Goal: Task Accomplishment & Management: Use online tool/utility

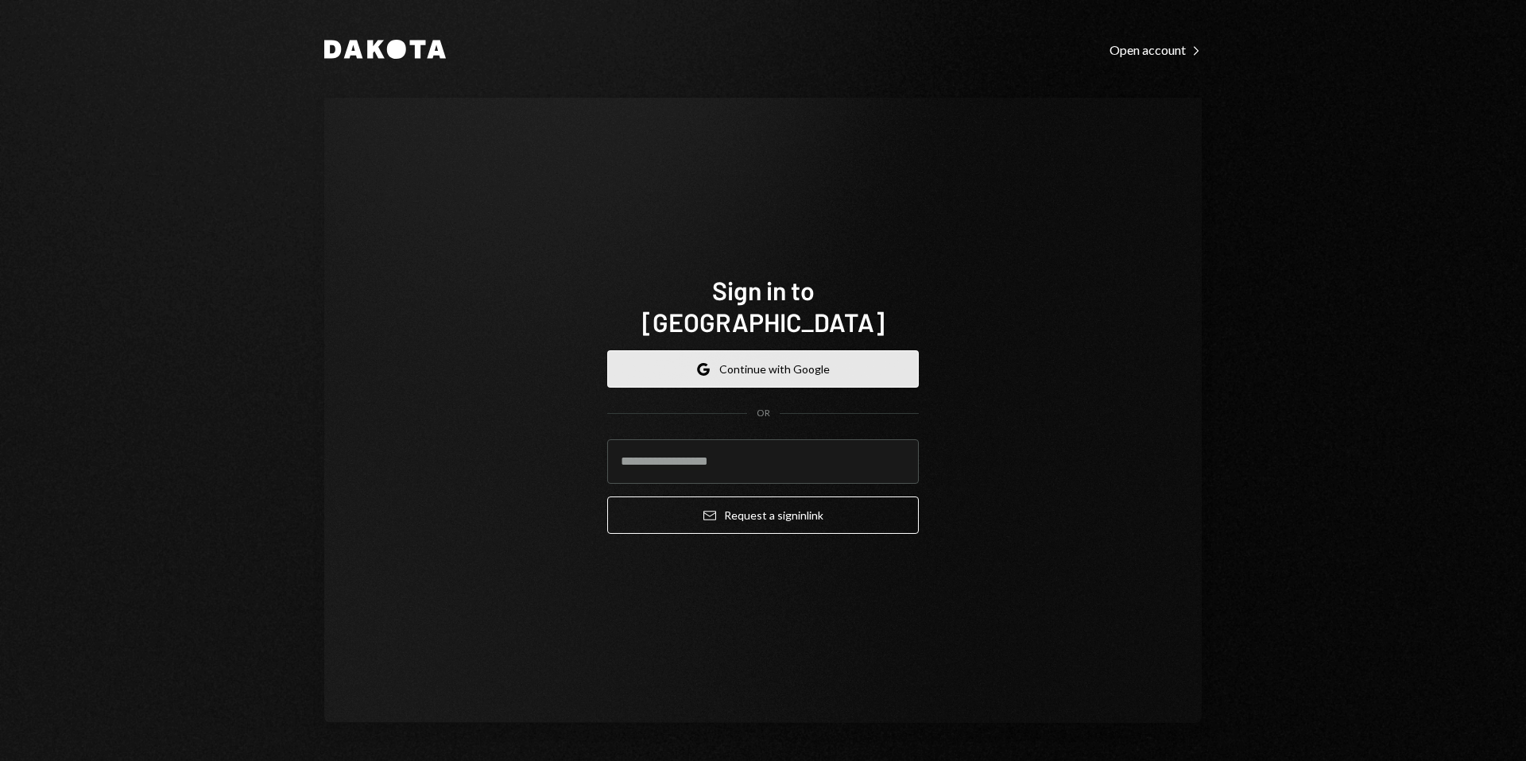
click at [757, 350] on button "Google Continue with Google" at bounding box center [762, 368] width 311 height 37
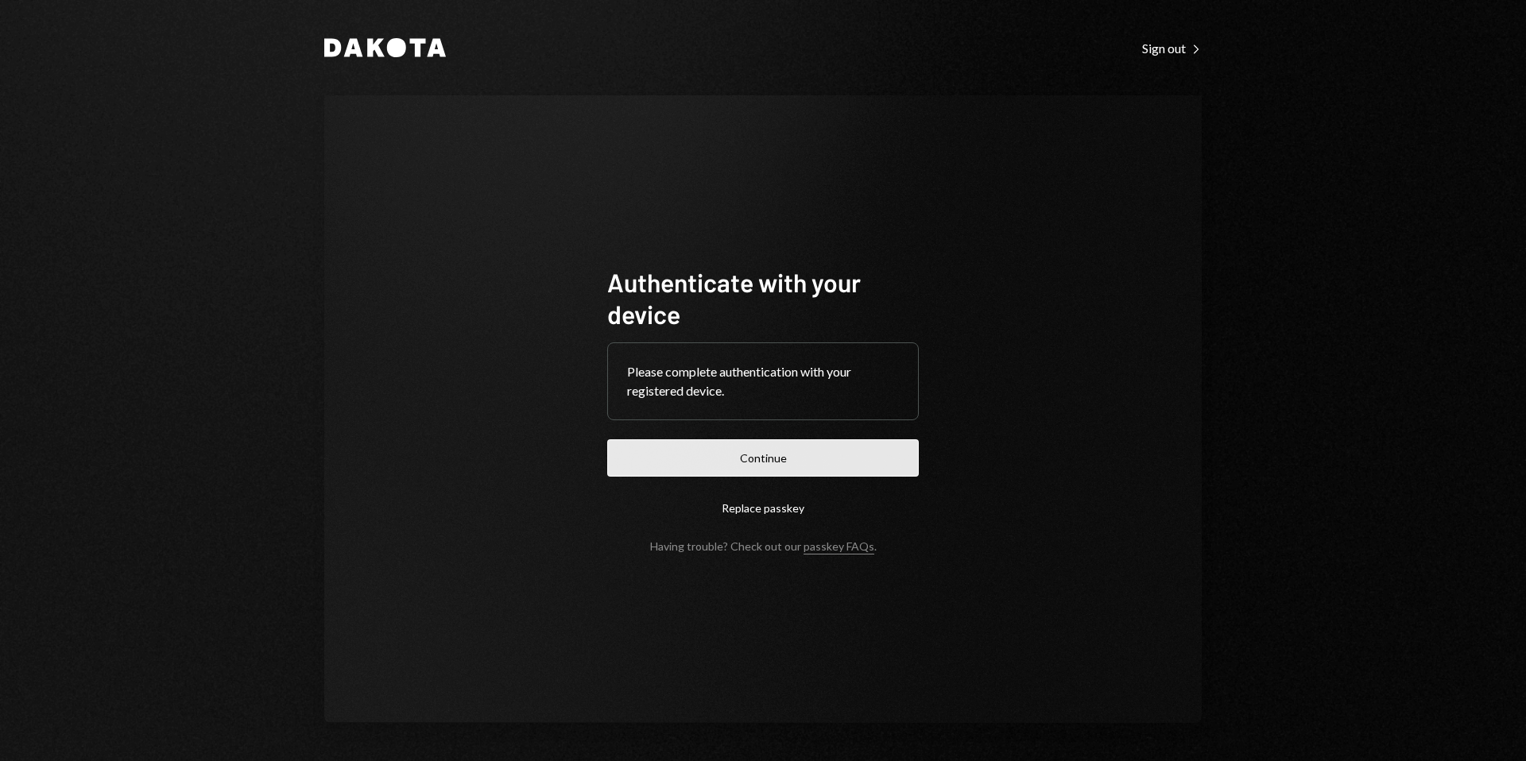
click at [734, 466] on button "Continue" at bounding box center [762, 457] width 311 height 37
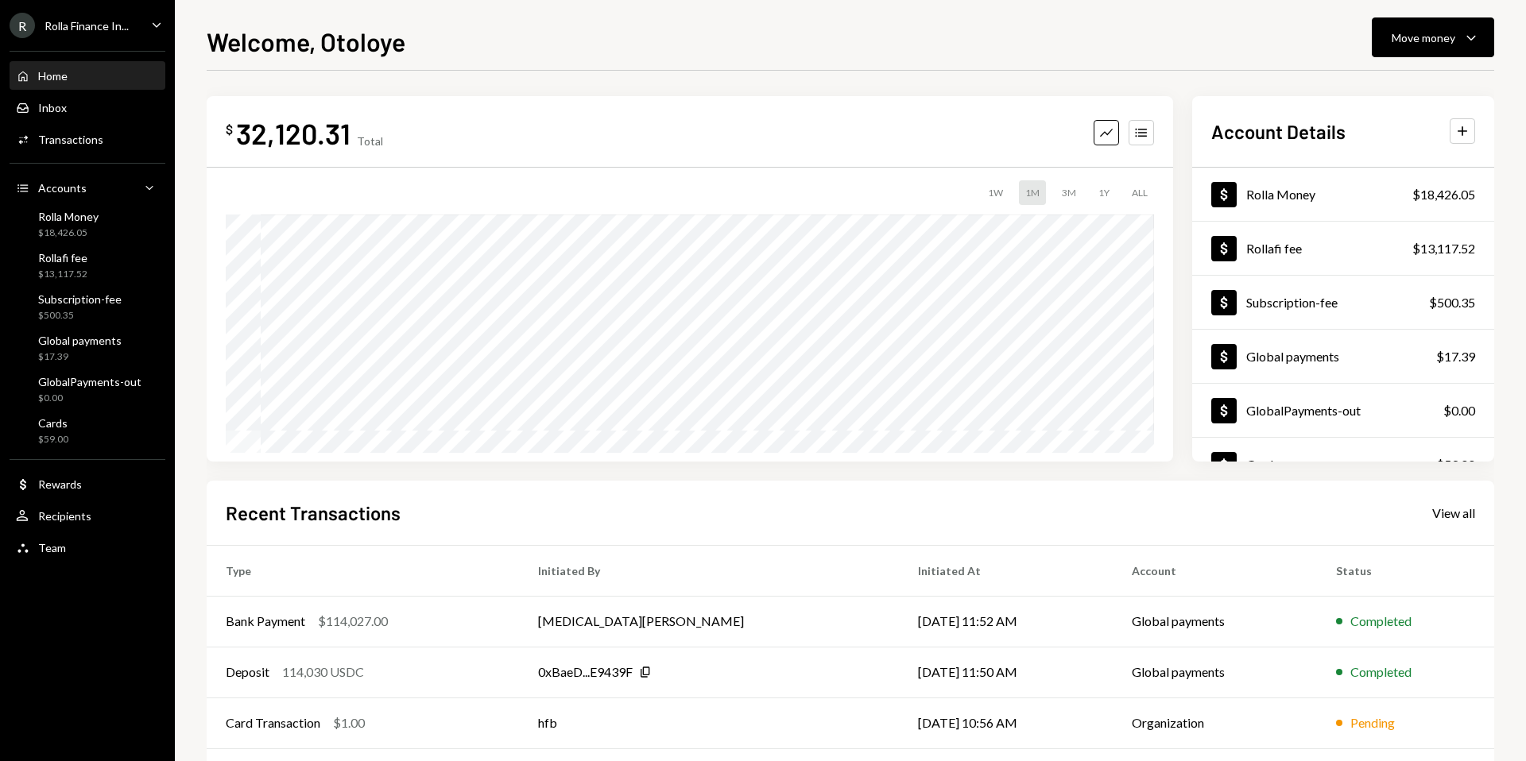
click at [1252, 57] on div "Welcome, Otoloye Move money Caret Down $ 32,120.31 Total Graph Accounts 1W 1M 3…" at bounding box center [850, 391] width 1287 height 739
click at [97, 269] on div "Rollafi fee $13,117.52" at bounding box center [87, 266] width 143 height 30
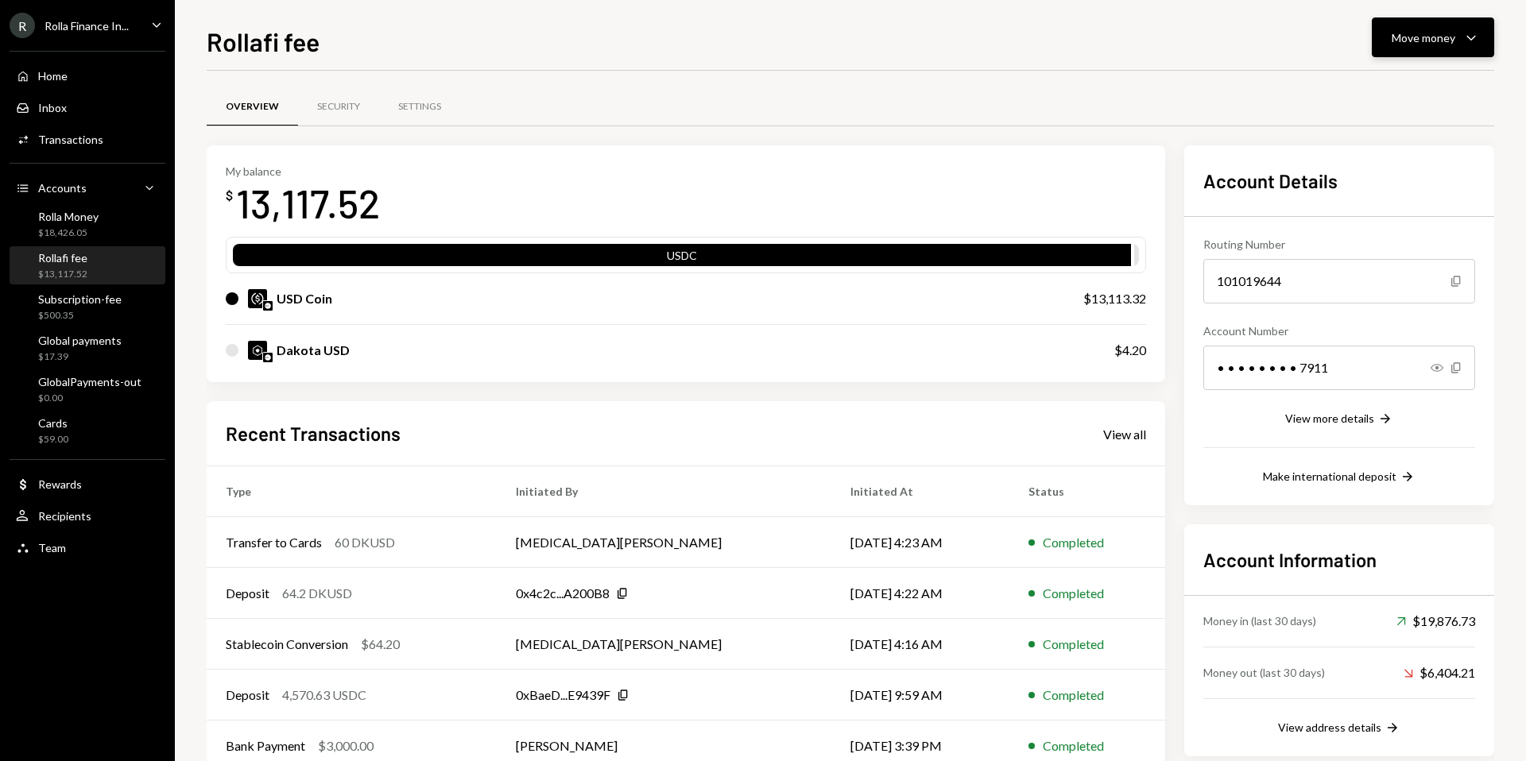
click at [1463, 23] on button "Move money Caret Down" at bounding box center [1432, 37] width 122 height 40
click at [1379, 124] on div "Transfer" at bounding box center [1420, 121] width 116 height 17
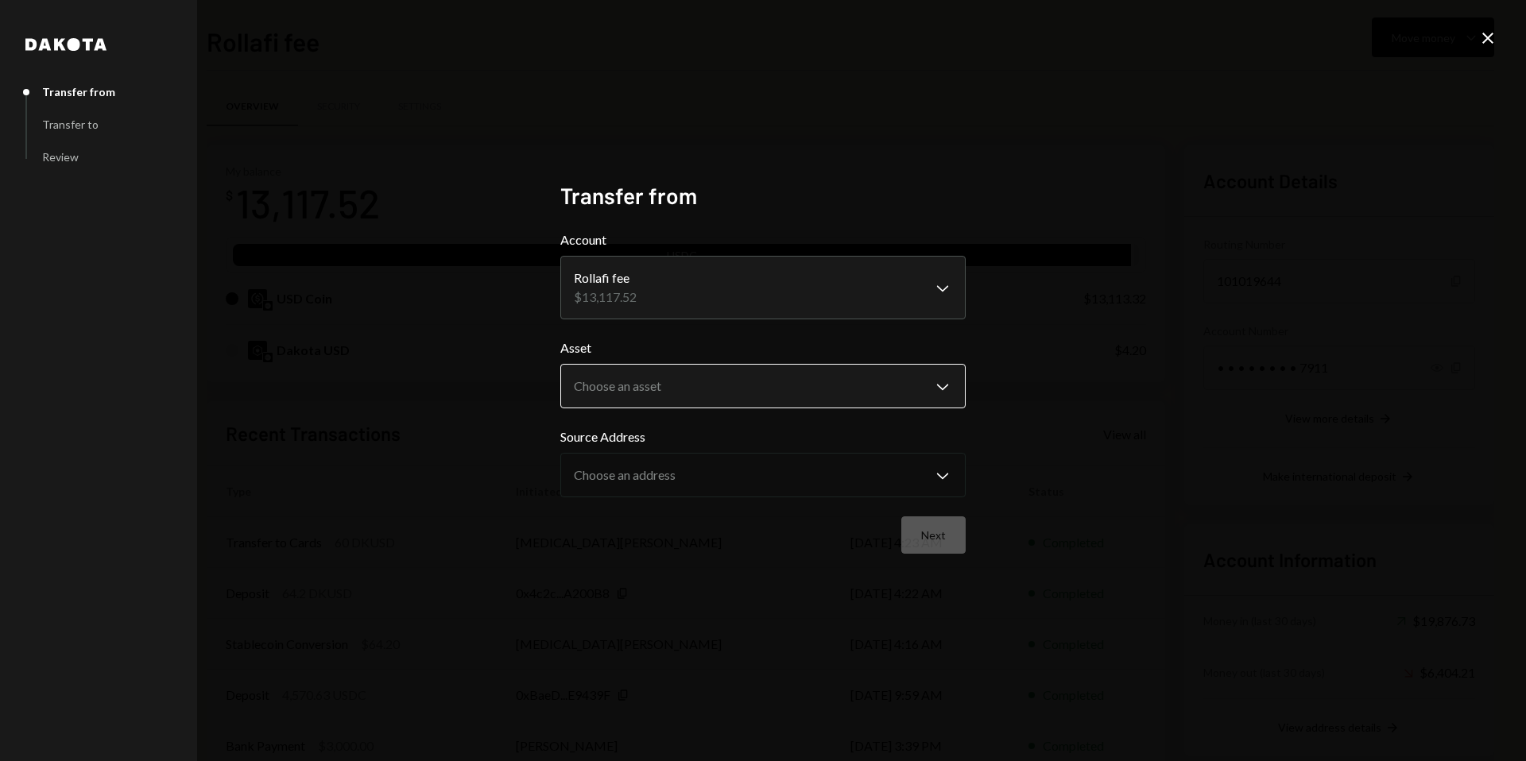
click at [665, 382] on body "R Rolla Finance In... Caret Down Home Home Inbox Inbox Activities Transactions …" at bounding box center [763, 380] width 1526 height 761
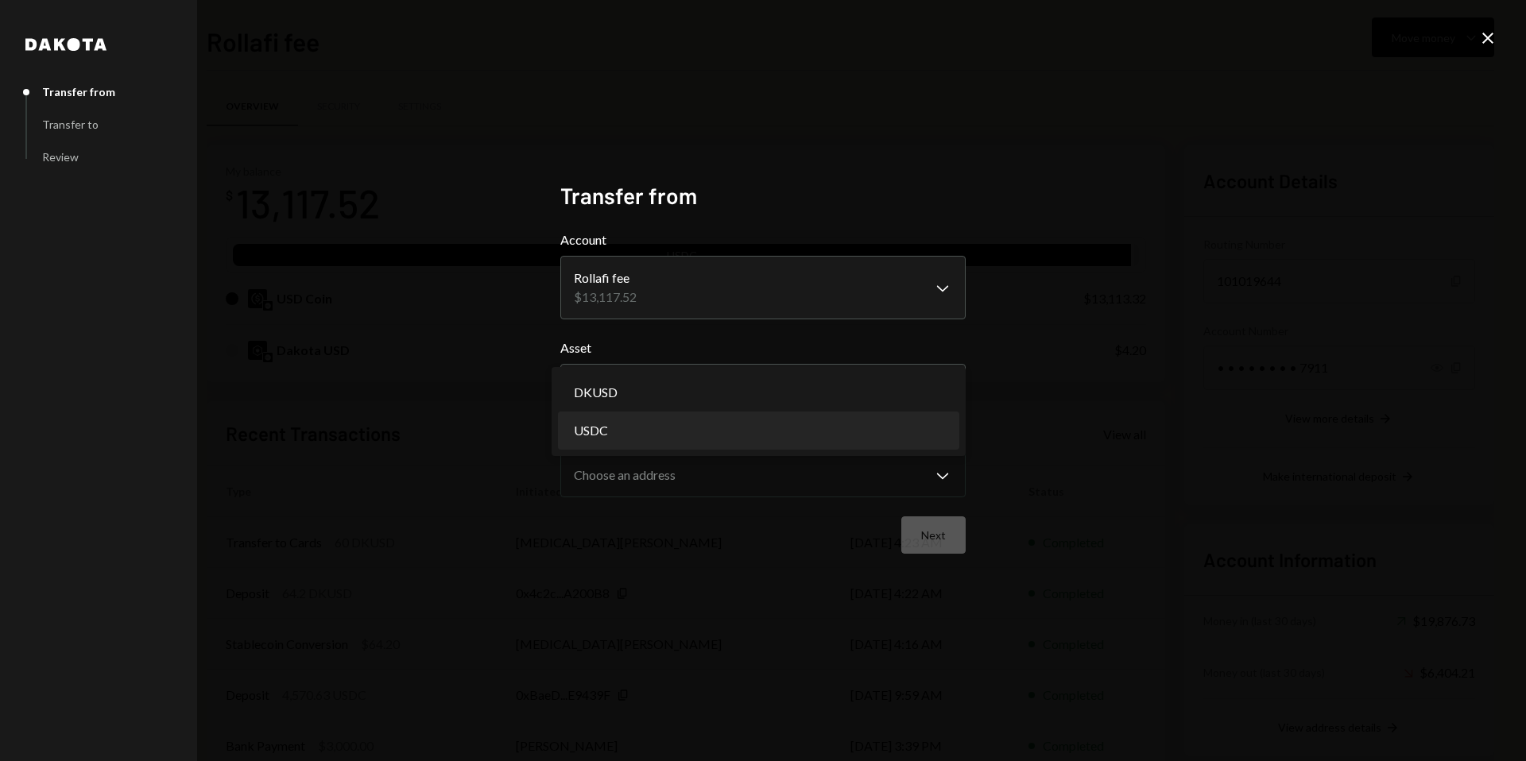
select select "****"
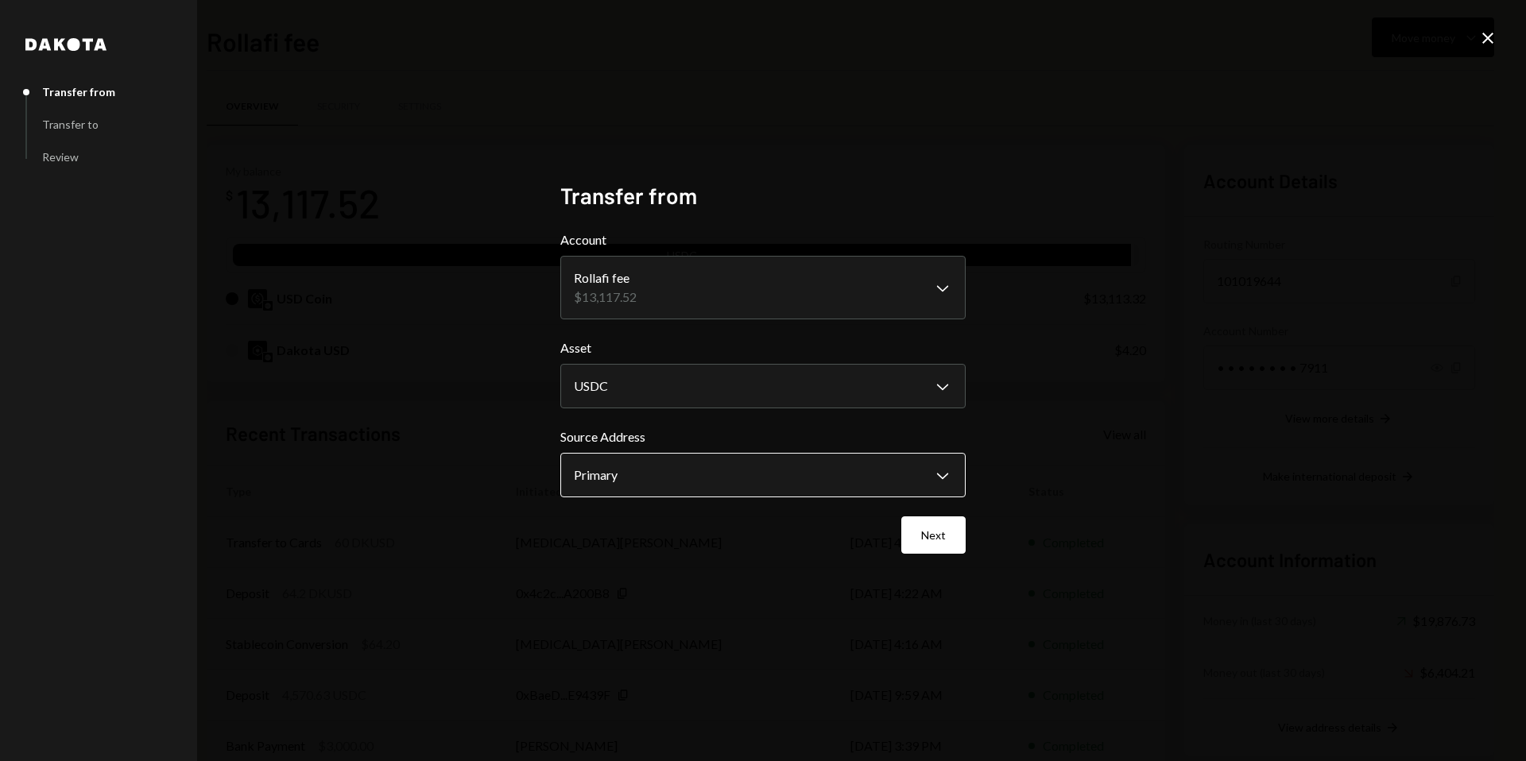
click at [656, 474] on body "R Rolla Finance In... Caret Down Home Home Inbox Inbox Activities Transactions …" at bounding box center [763, 380] width 1526 height 761
click at [744, 552] on div "Next" at bounding box center [762, 534] width 405 height 37
click at [937, 539] on button "Next" at bounding box center [933, 534] width 64 height 37
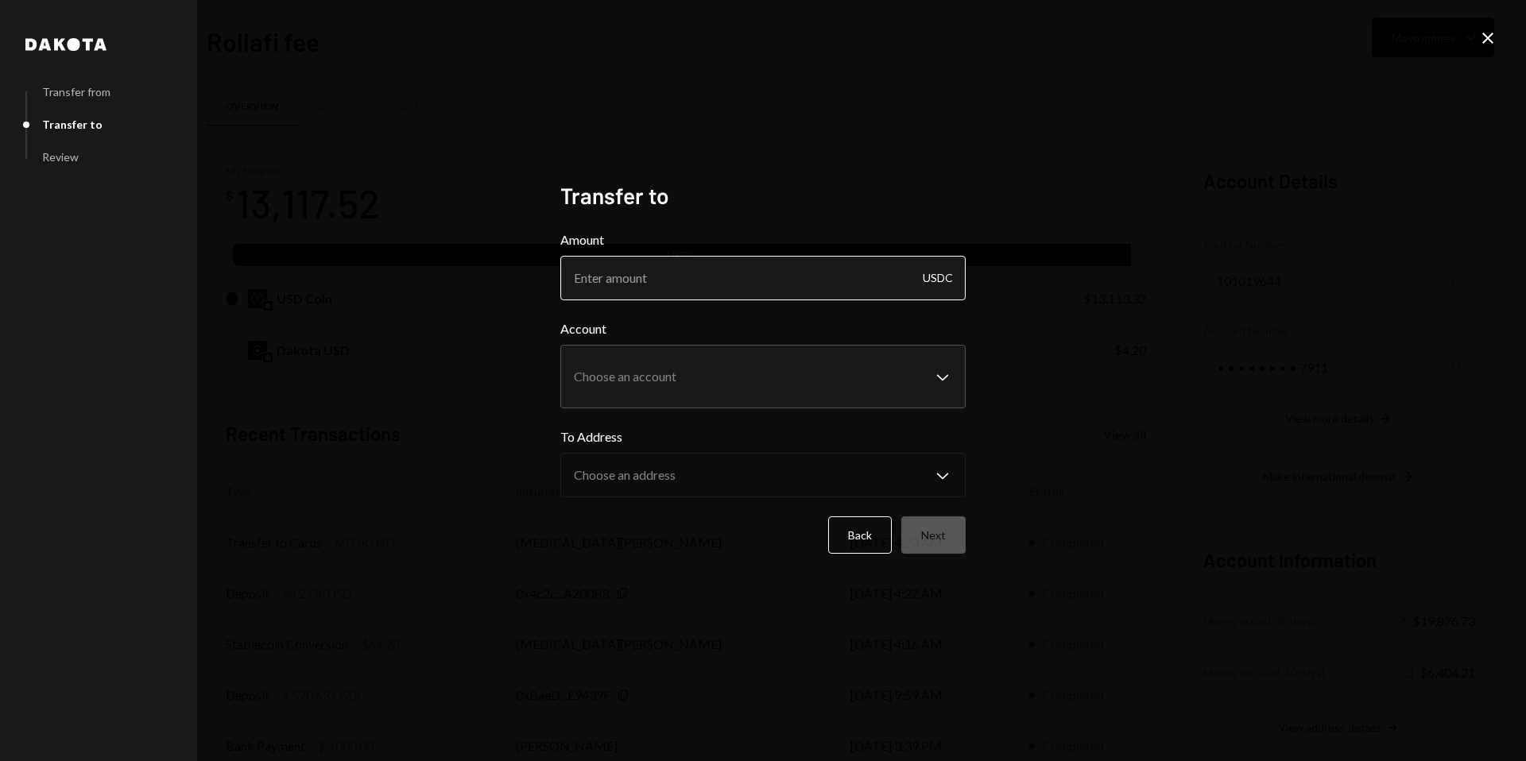
click at [680, 277] on input "Amount" at bounding box center [762, 278] width 405 height 44
type input "1440.41"
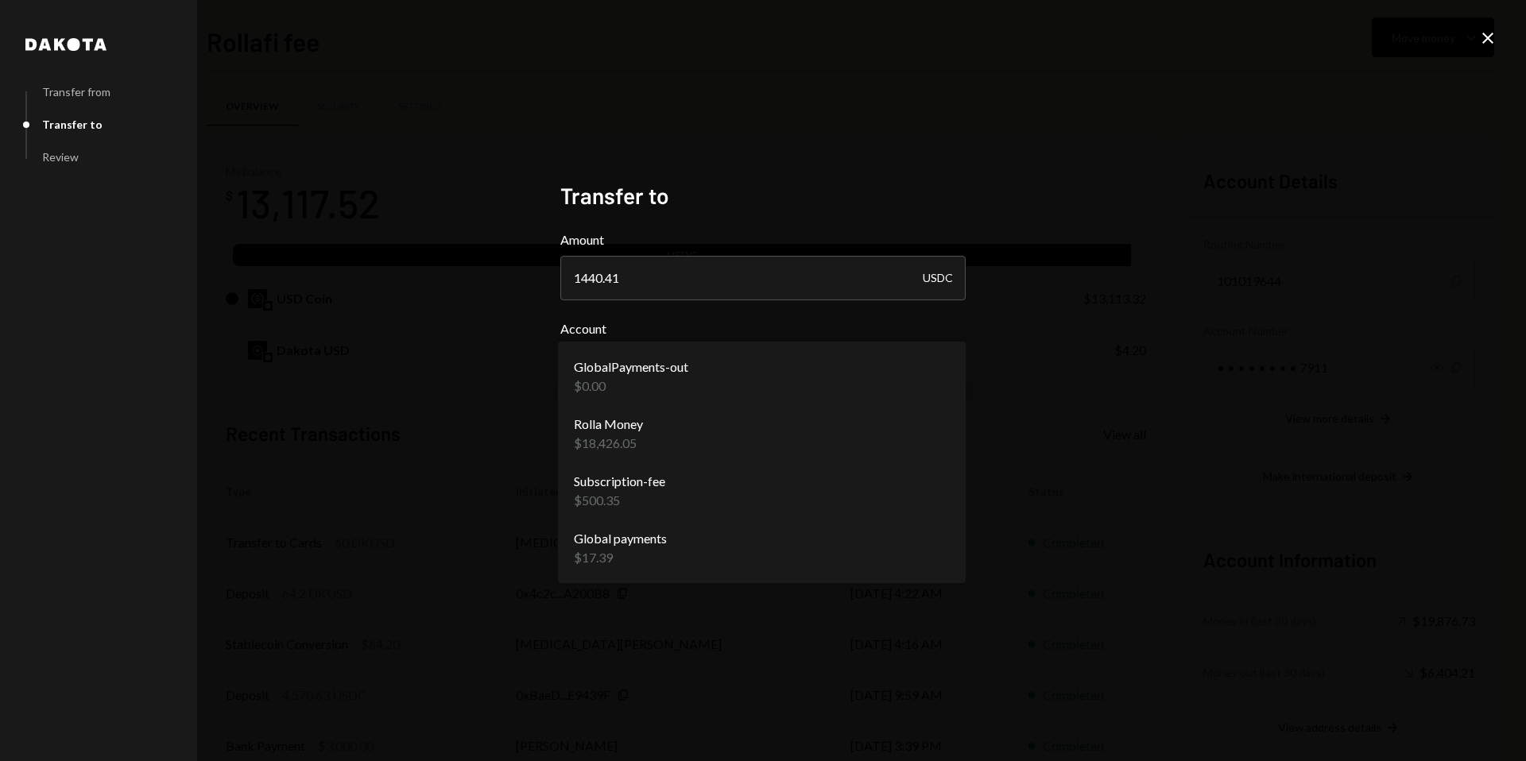
click at [679, 371] on body "R Rolla Finance In... Caret Down Home Home Inbox Inbox Activities Transactions …" at bounding box center [763, 380] width 1526 height 761
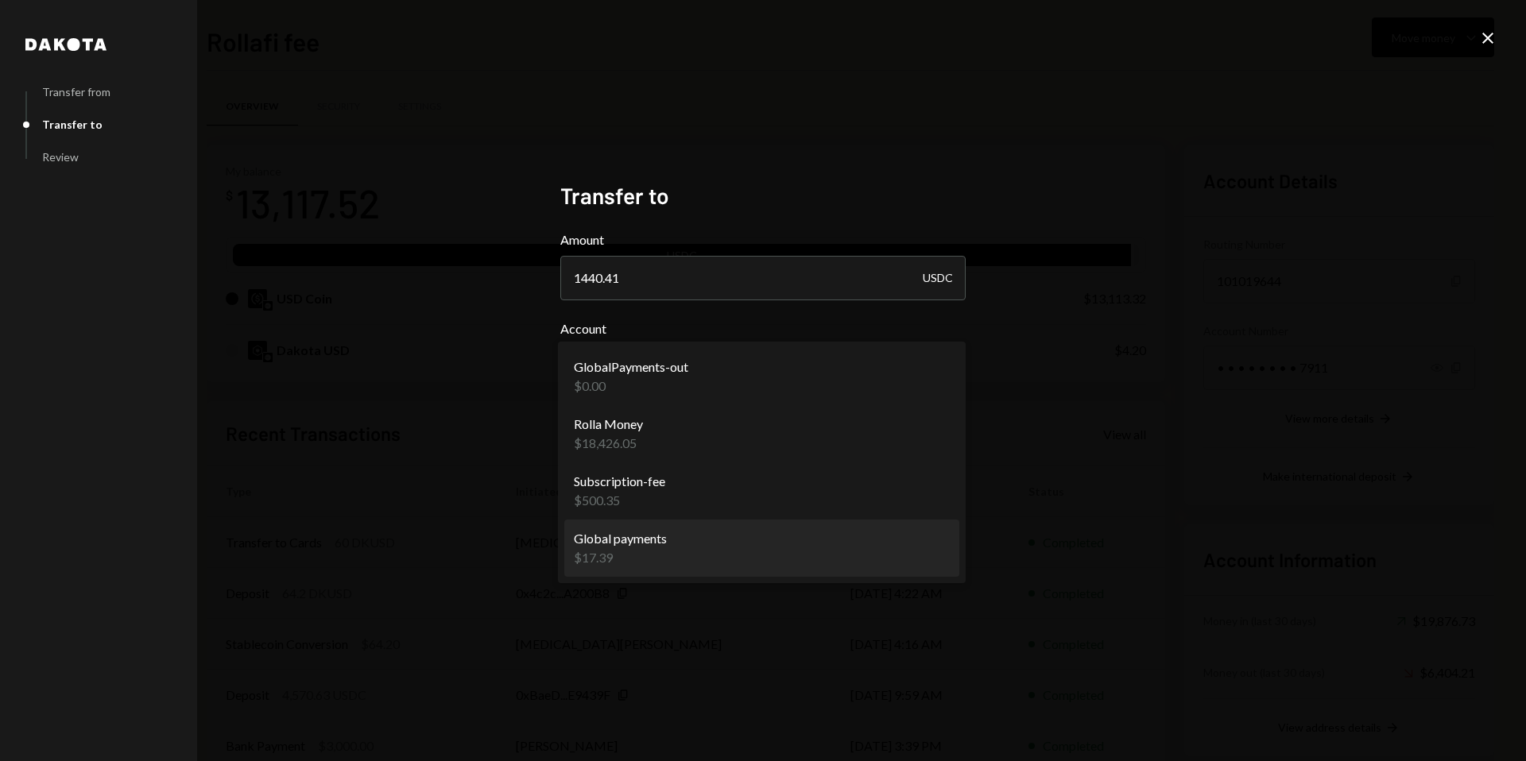
select select "**********"
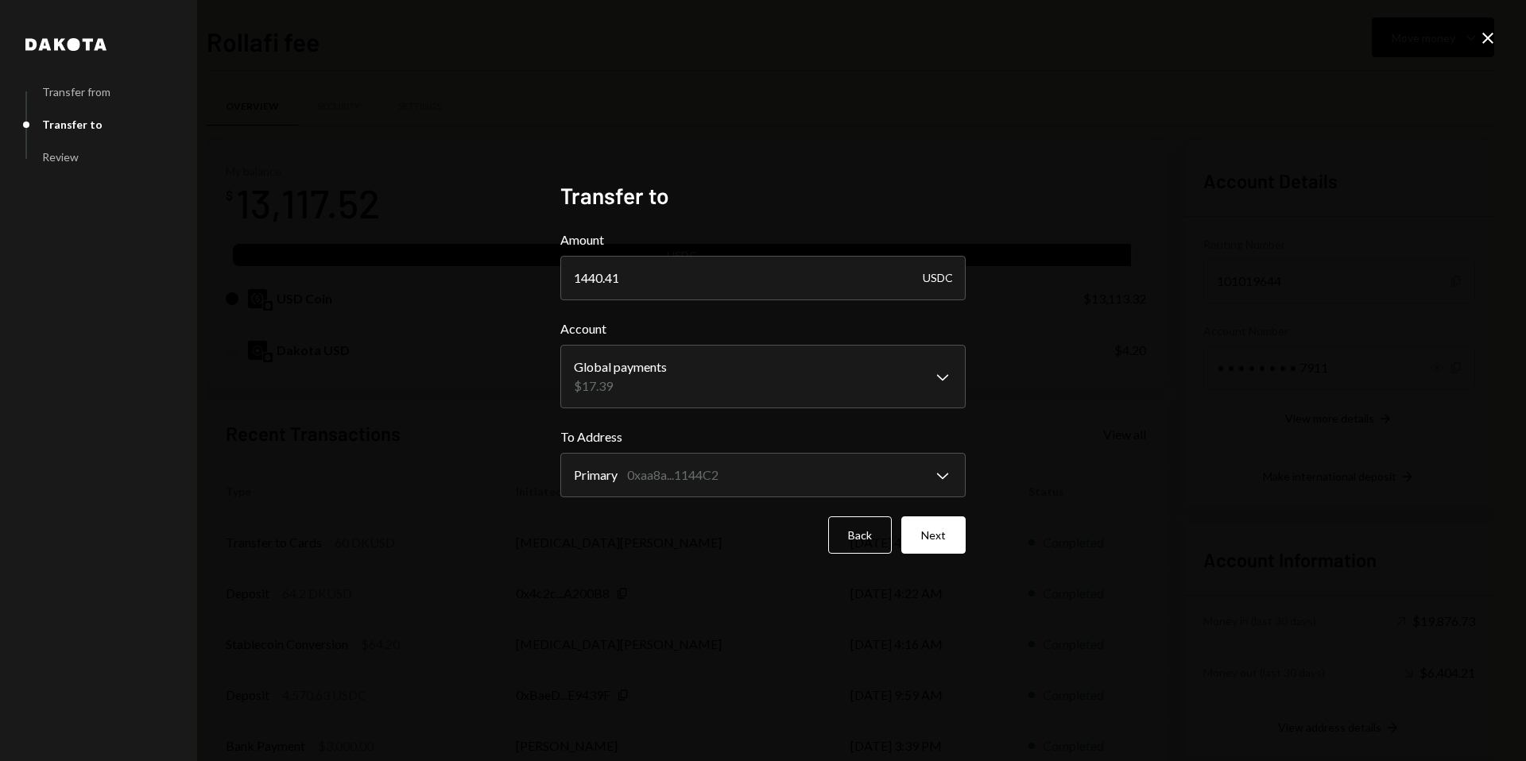
click at [605, 585] on div "**********" at bounding box center [762, 380] width 443 height 435
click at [934, 539] on button "Next" at bounding box center [933, 534] width 64 height 37
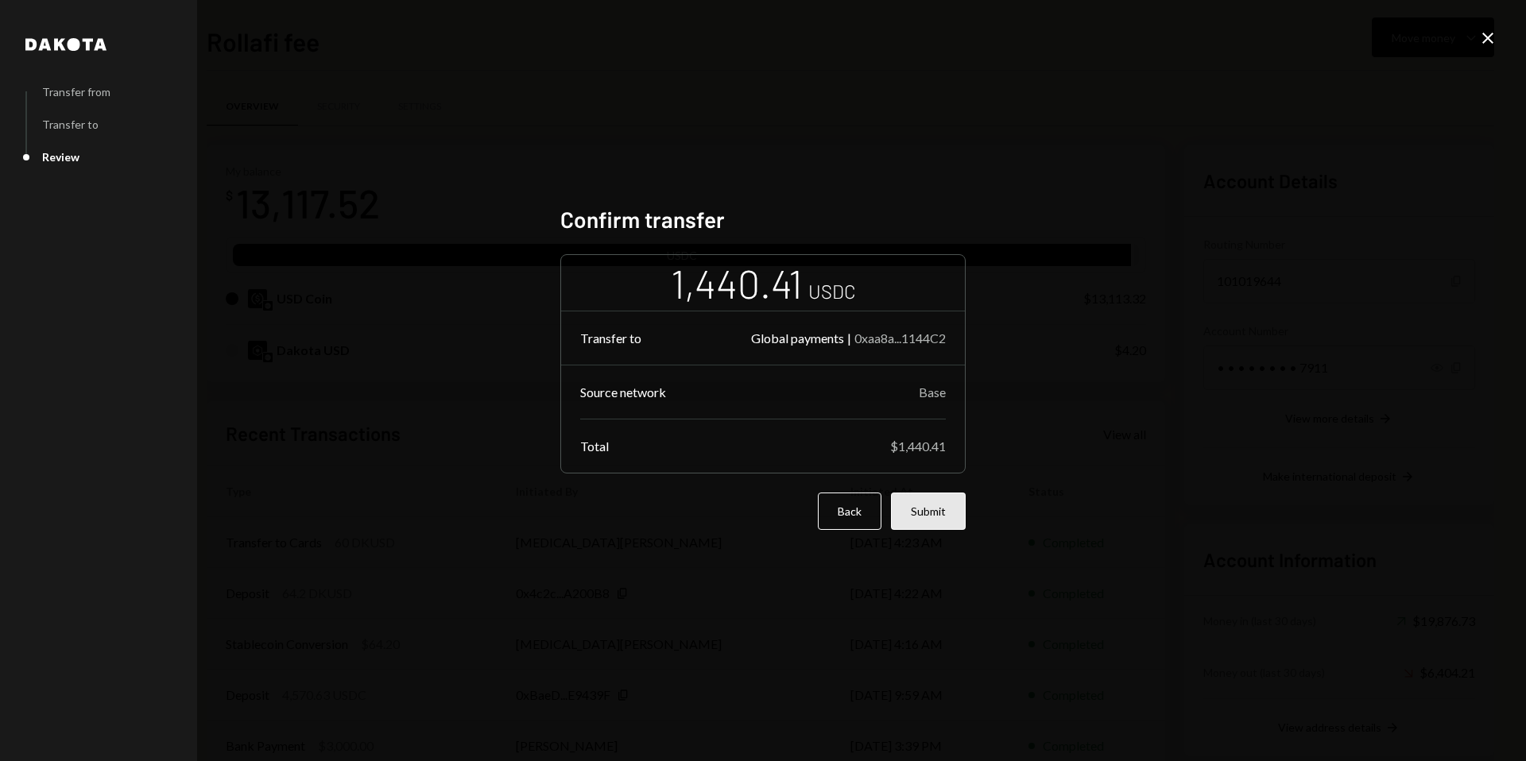
click at [919, 516] on button "Submit" at bounding box center [928, 511] width 75 height 37
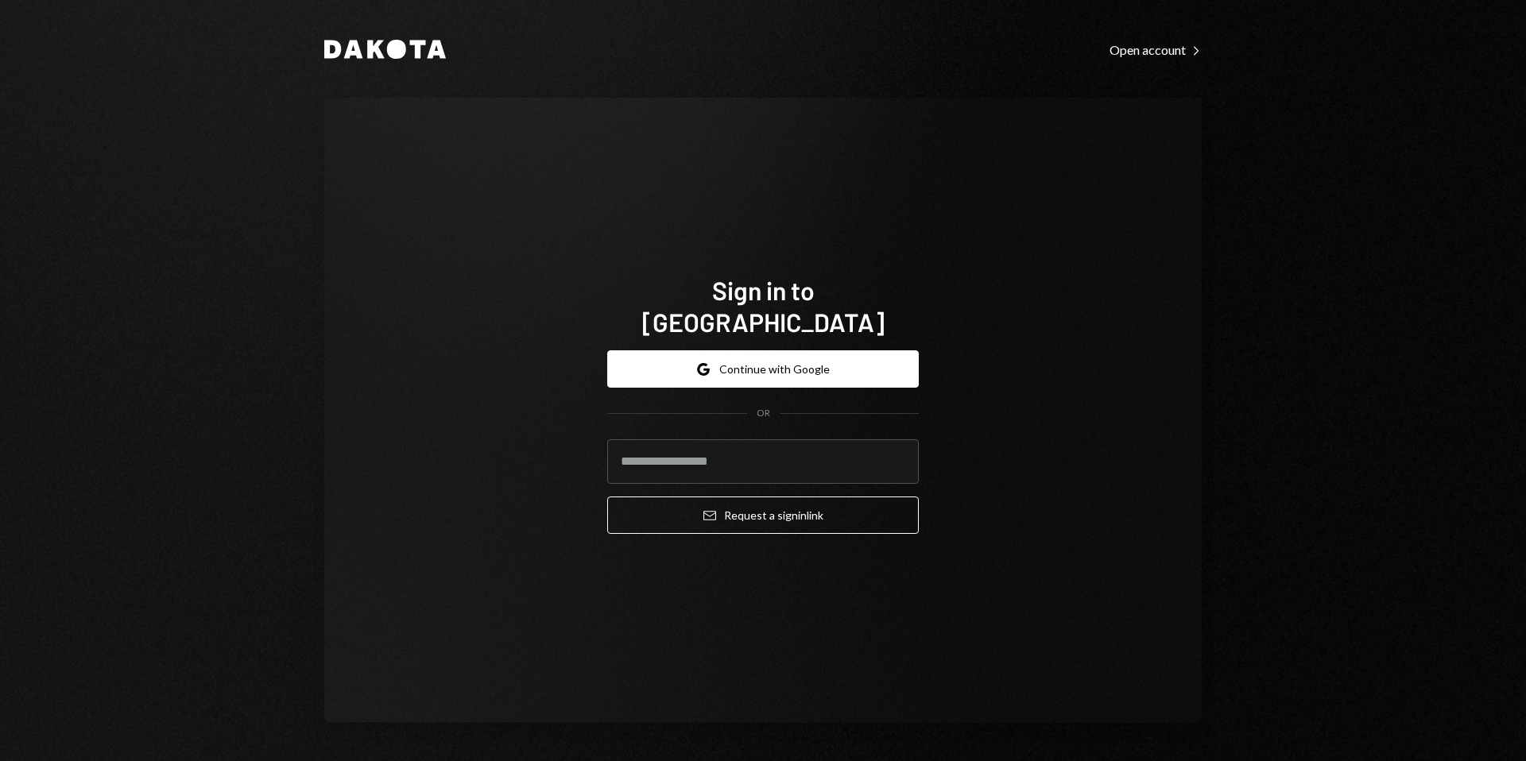
click at [1082, 318] on div "Sign in to Dakota Google Continue with Google OR Email Request a sign in link" at bounding box center [762, 410] width 877 height 625
drag, startPoint x: 738, startPoint y: 355, endPoint x: 833, endPoint y: 188, distance: 192.2
click at [833, 188] on div "Sign in to [GEOGRAPHIC_DATA] Google Continue with Google OR Email Request a sig…" at bounding box center [762, 410] width 877 height 625
